Goal: Task Accomplishment & Management: Use online tool/utility

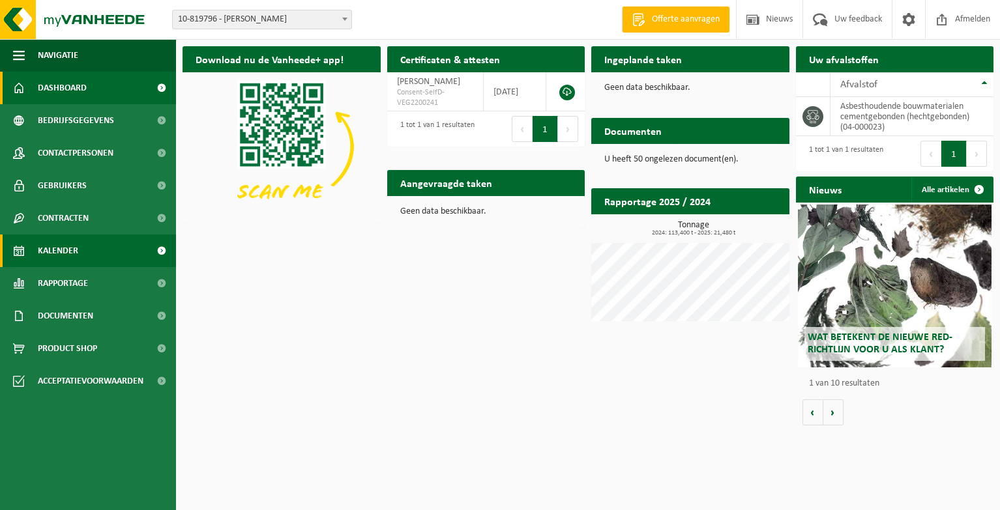
click at [138, 252] on link "Kalender" at bounding box center [88, 251] width 176 height 33
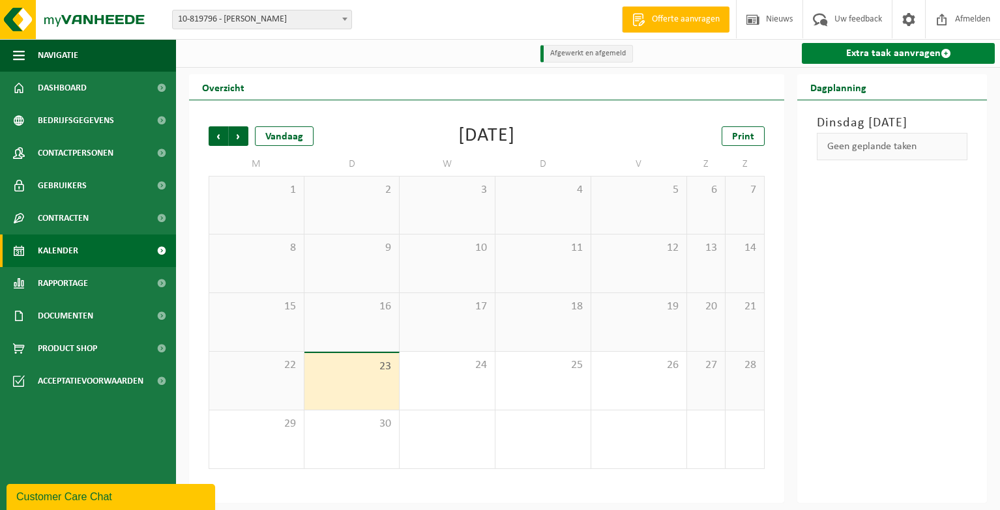
click at [864, 51] on link "Extra taak aanvragen" at bounding box center [898, 53] width 193 height 21
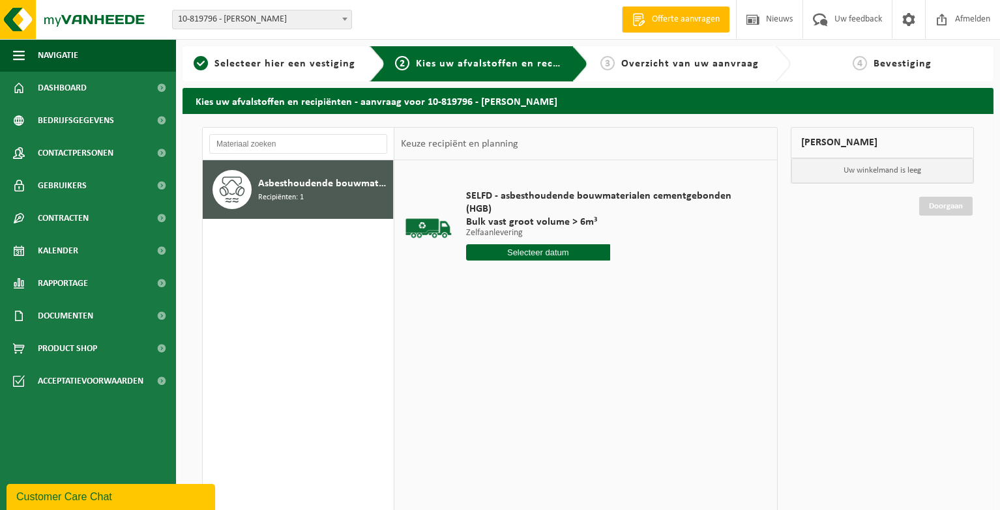
click at [551, 244] on input "text" at bounding box center [538, 252] width 144 height 16
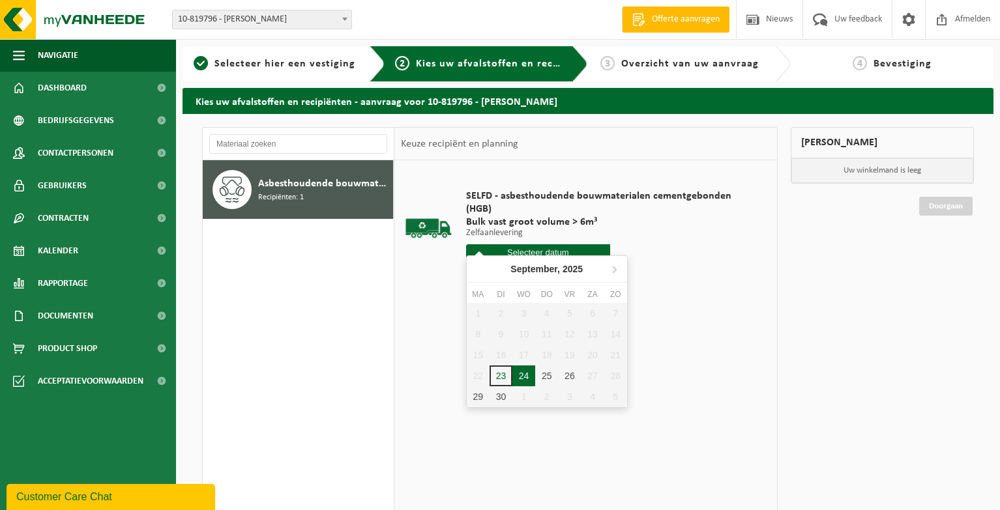
click at [522, 382] on div "24" at bounding box center [523, 376] width 23 height 21
type input "Van 2025-09-24"
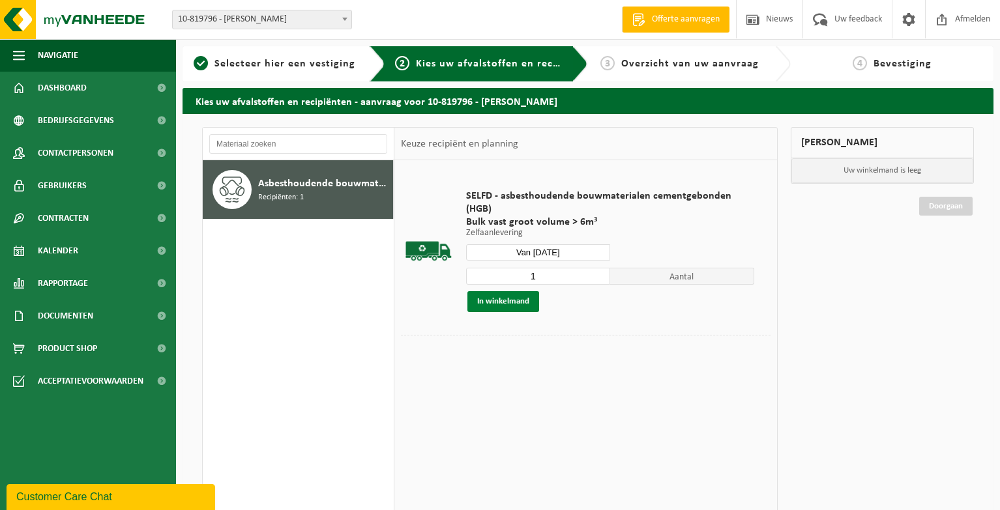
click at [510, 291] on button "In winkelmand" at bounding box center [503, 301] width 72 height 21
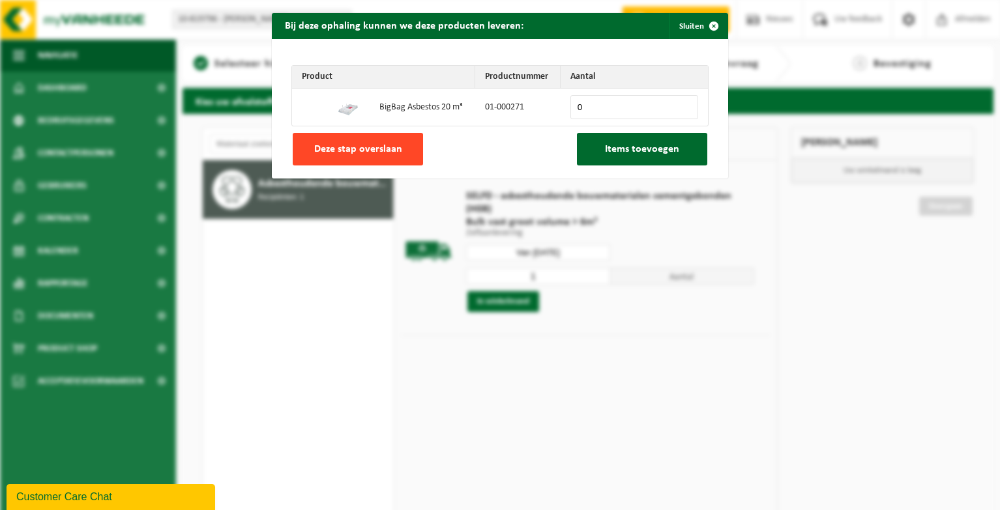
click at [364, 153] on span "Deze stap overslaan" at bounding box center [358, 149] width 88 height 10
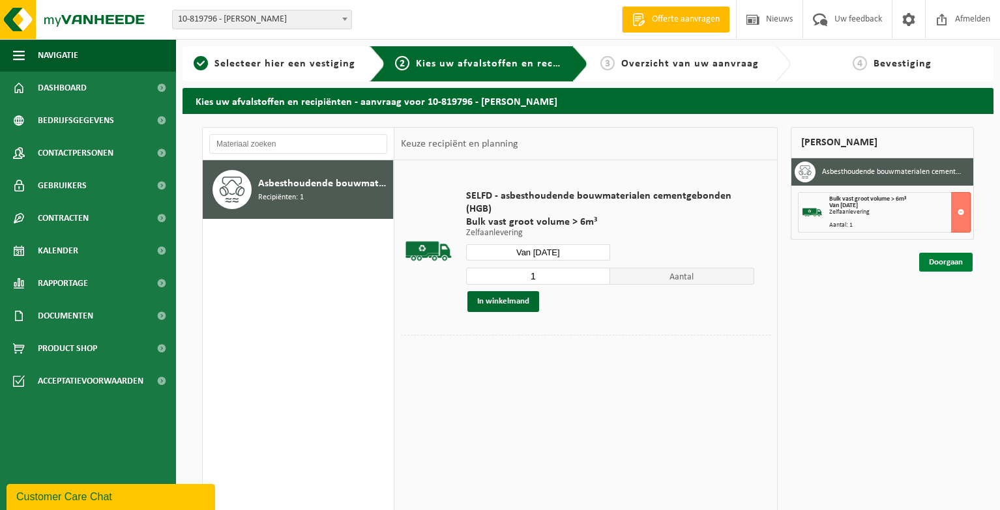
click at [944, 263] on link "Doorgaan" at bounding box center [945, 262] width 53 height 19
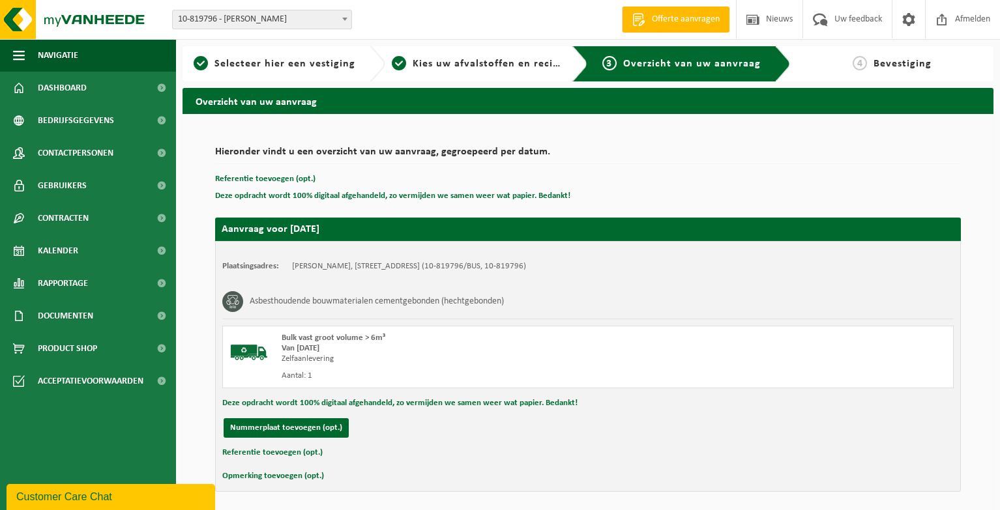
scroll to position [41, 0]
